Goal: Navigation & Orientation: Find specific page/section

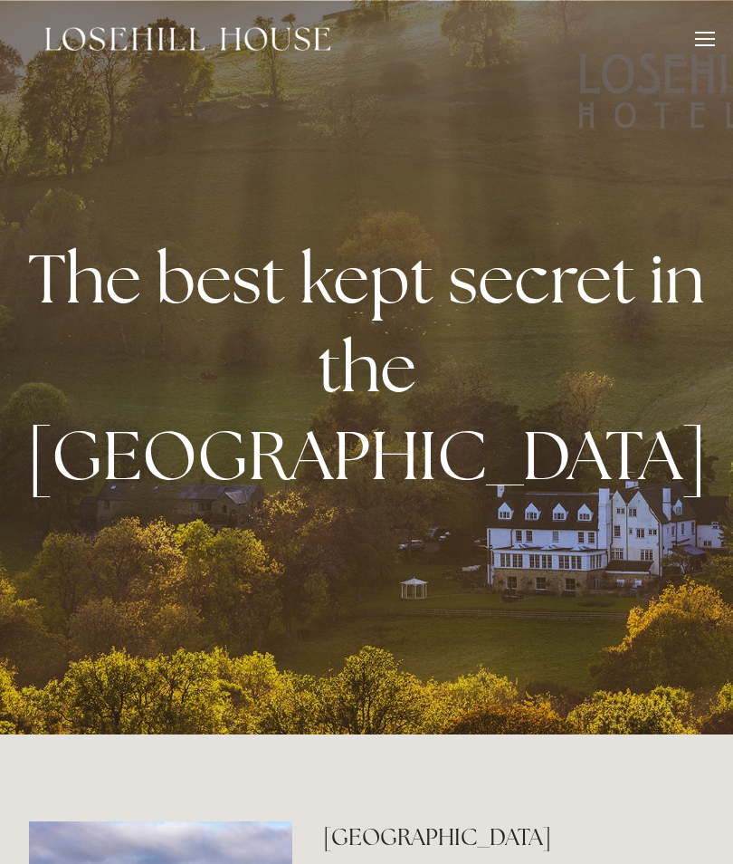
click at [699, 43] on div at bounding box center [705, 42] width 20 height 20
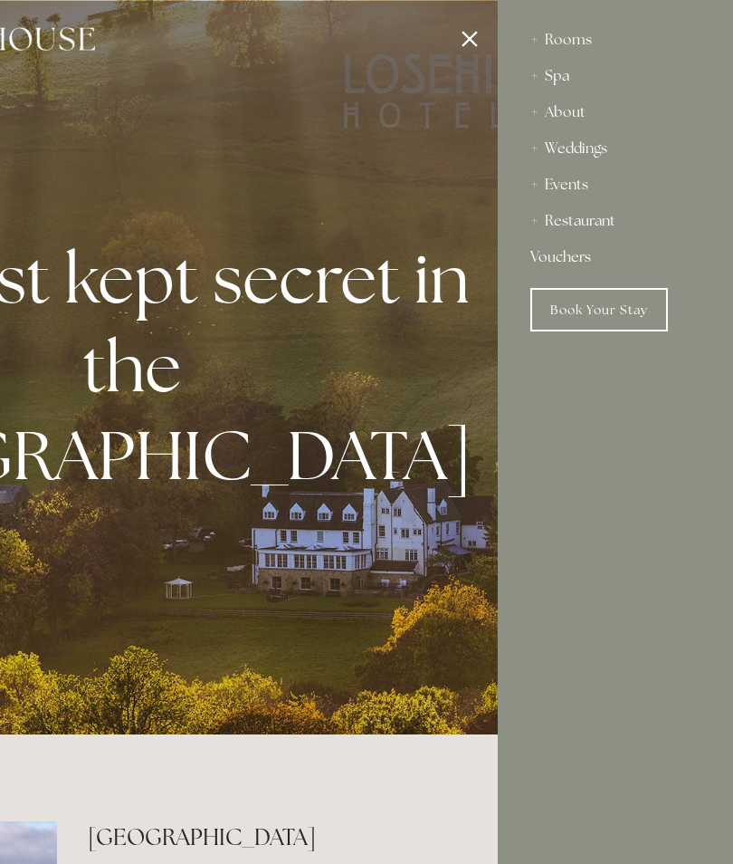
click at [592, 224] on div "Restaurant" at bounding box center [616, 221] width 170 height 36
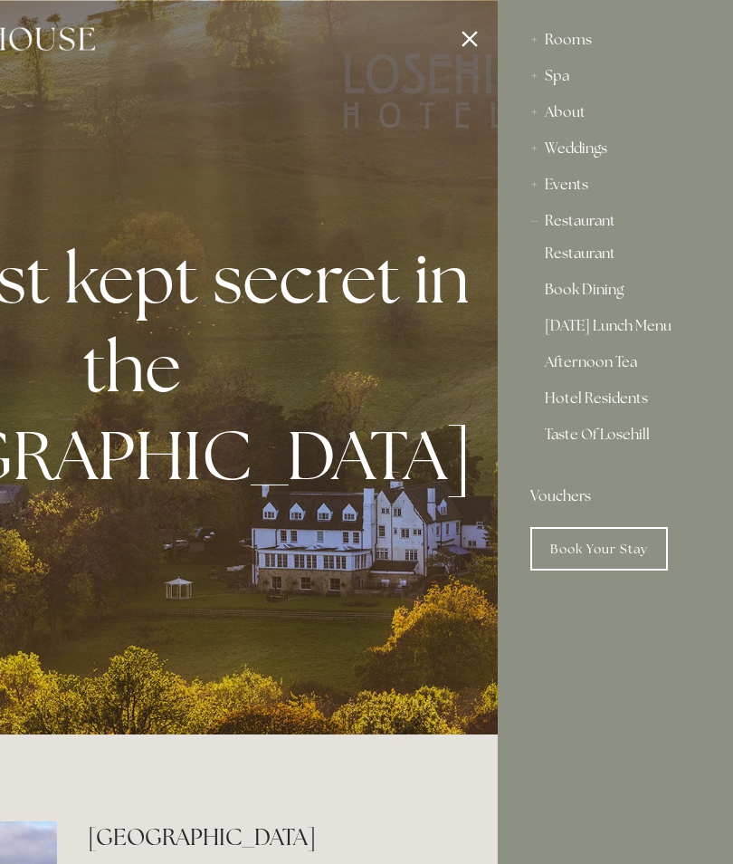
click at [598, 257] on link "Restaurant" at bounding box center [615, 257] width 141 height 22
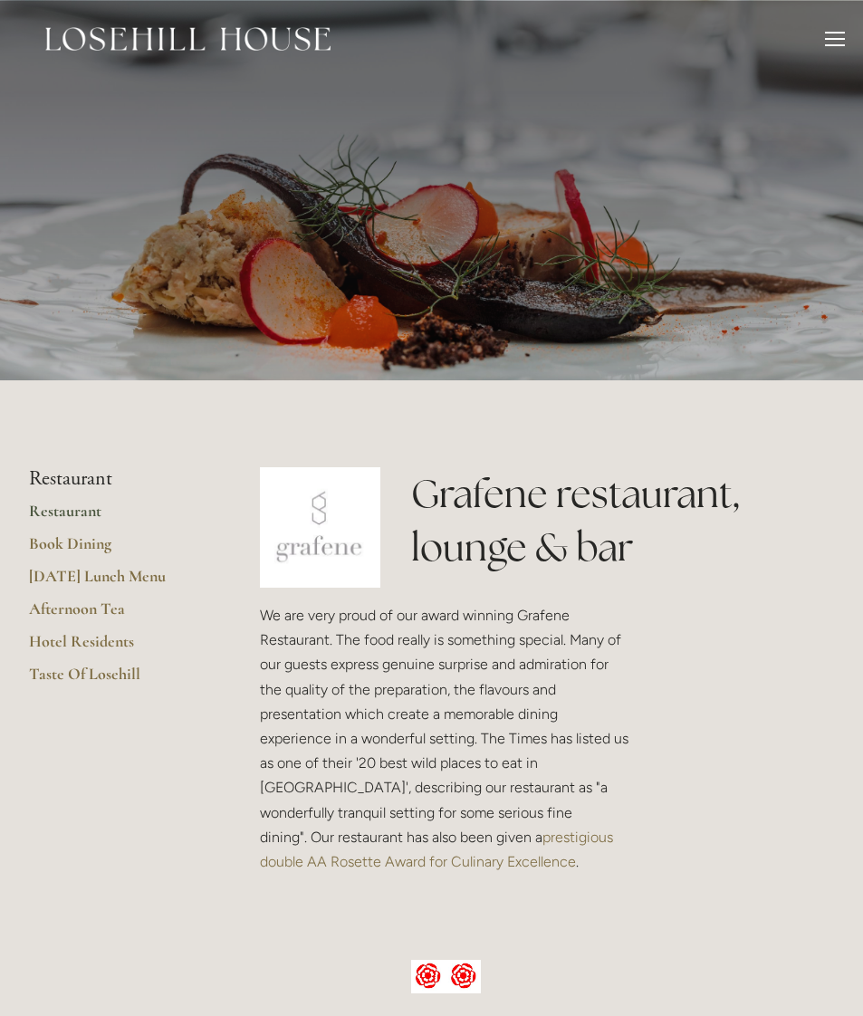
click at [810, 41] on div at bounding box center [835, 42] width 20 height 20
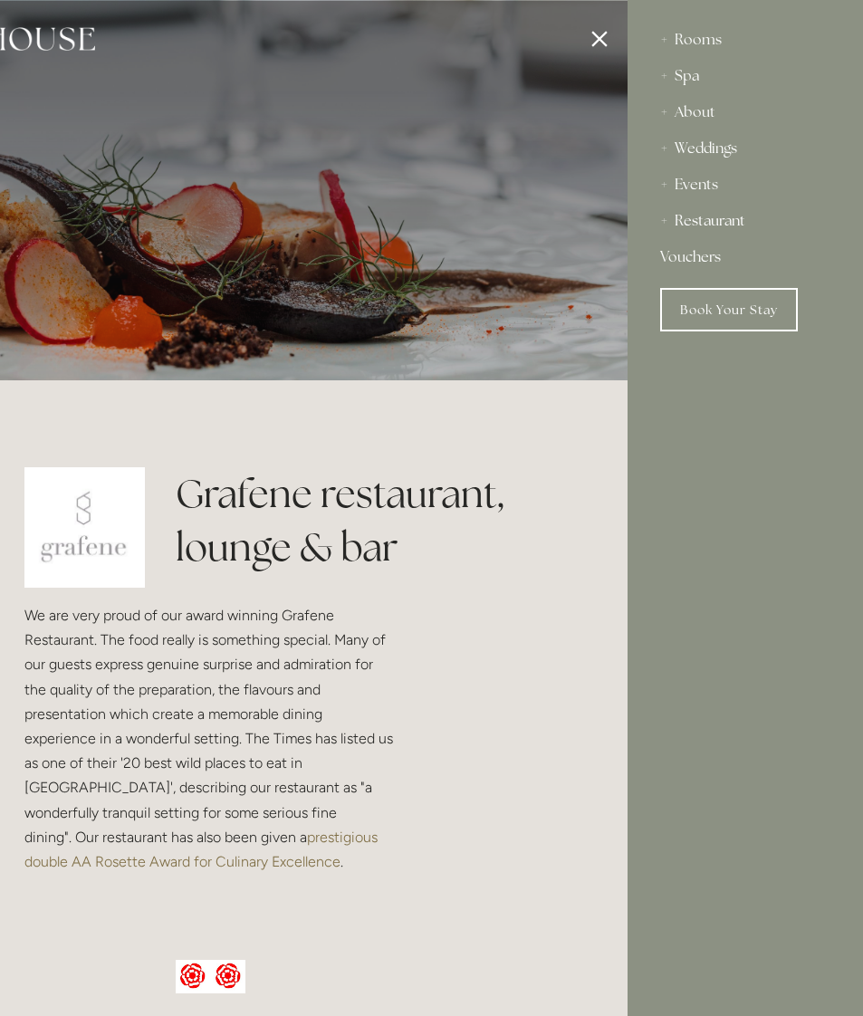
click at [716, 34] on div "Rooms" at bounding box center [745, 40] width 170 height 36
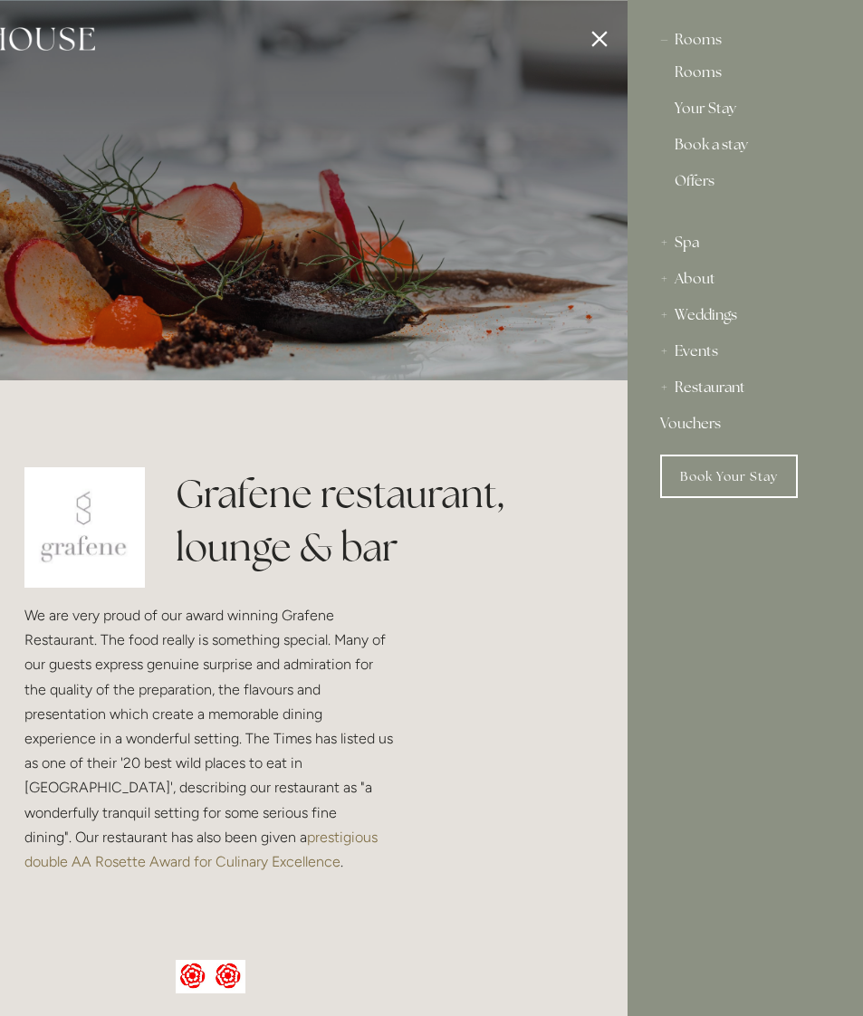
click at [707, 42] on div "Rooms" at bounding box center [745, 40] width 170 height 36
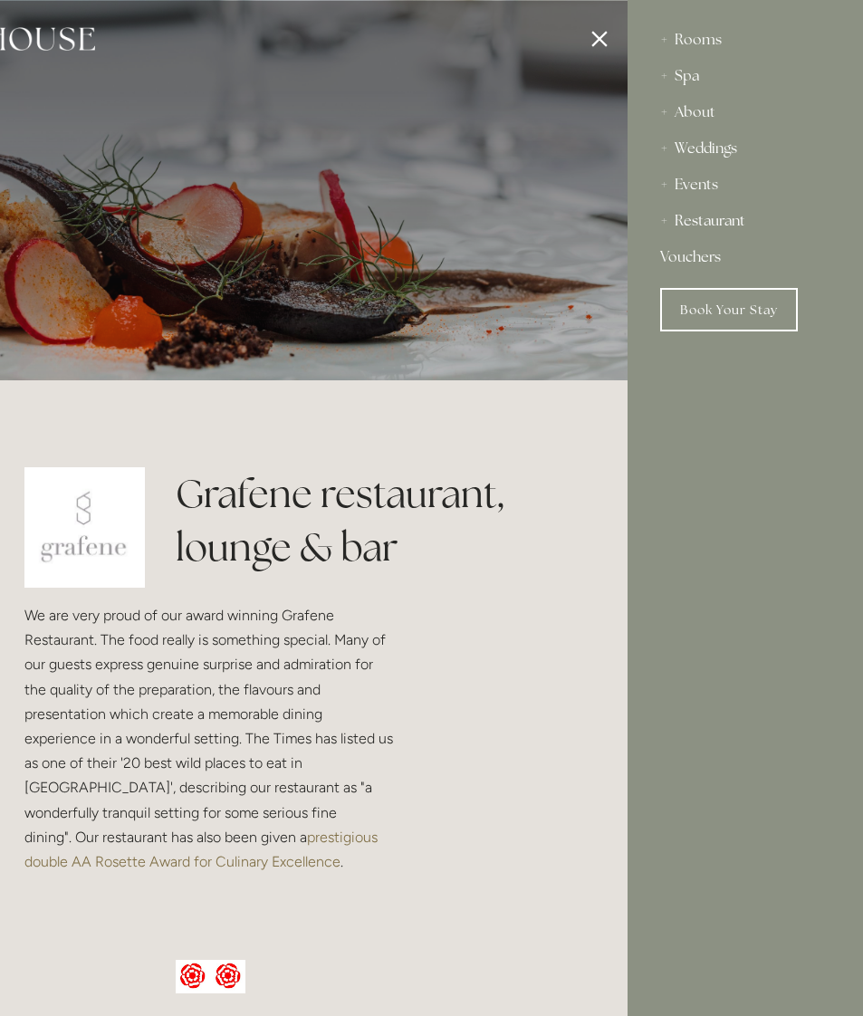
click at [711, 43] on div "Rooms" at bounding box center [745, 40] width 170 height 36
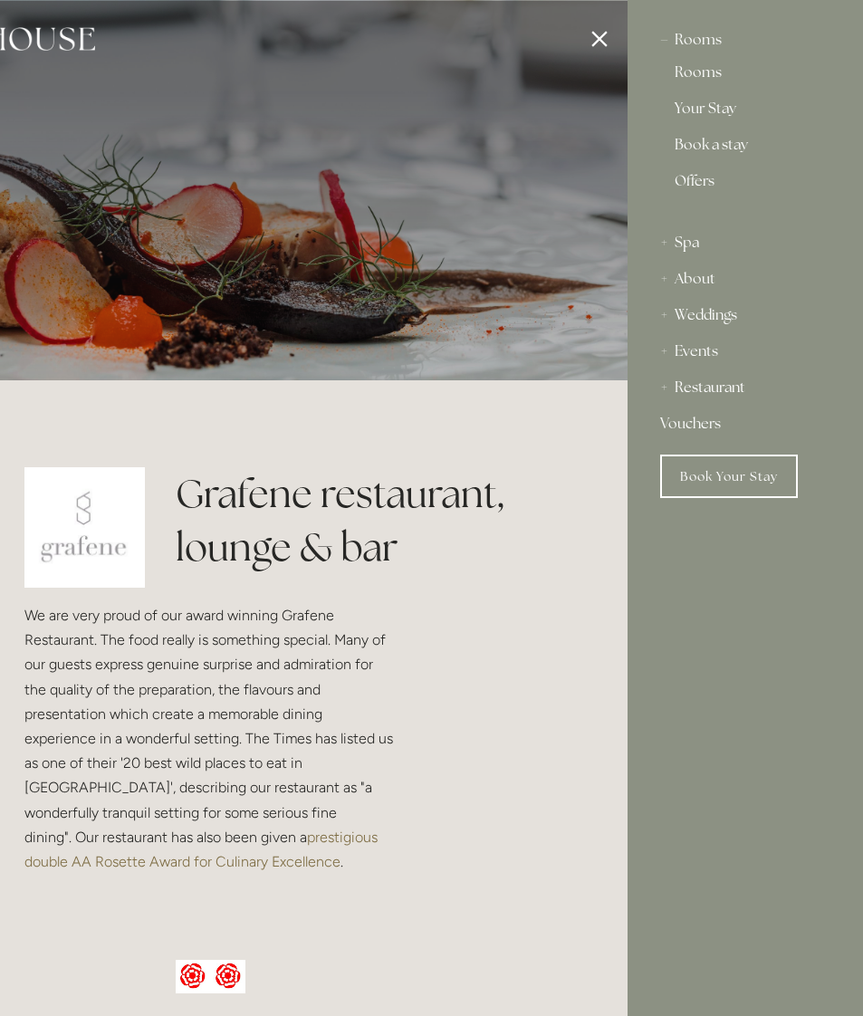
click at [707, 73] on link "Rooms" at bounding box center [745, 76] width 141 height 22
